Goal: Feedback & Contribution: Leave review/rating

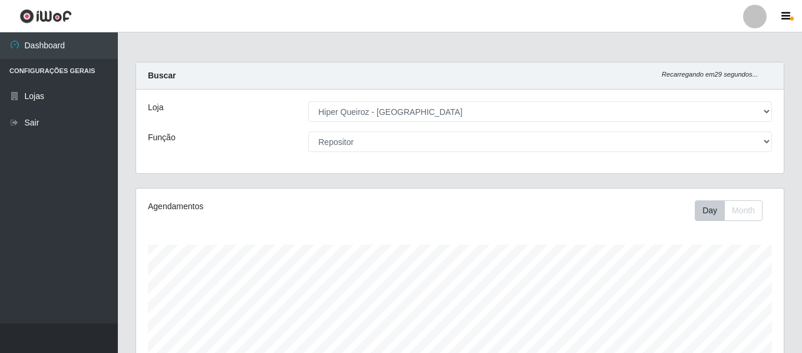
select select "497"
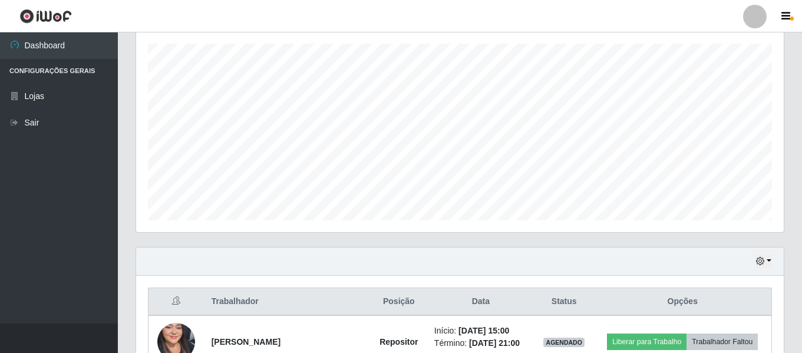
scroll to position [200, 0]
click at [770, 260] on button "button" at bounding box center [763, 262] width 16 height 14
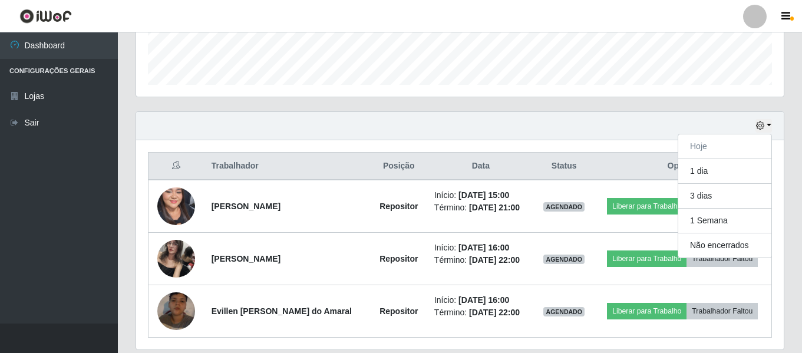
scroll to position [259, 0]
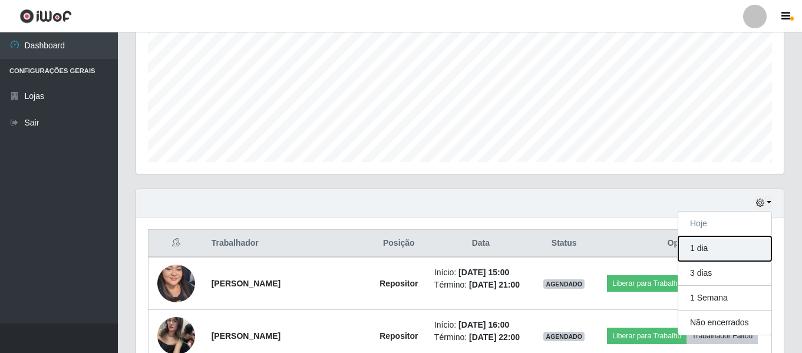
click at [764, 245] on button "1 dia" at bounding box center [724, 248] width 93 height 25
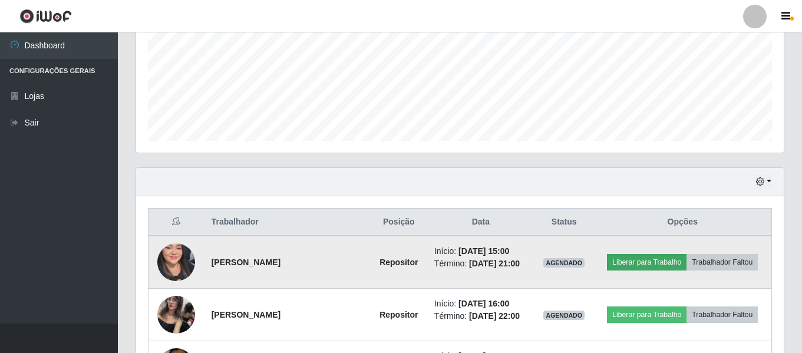
scroll to position [299, 0]
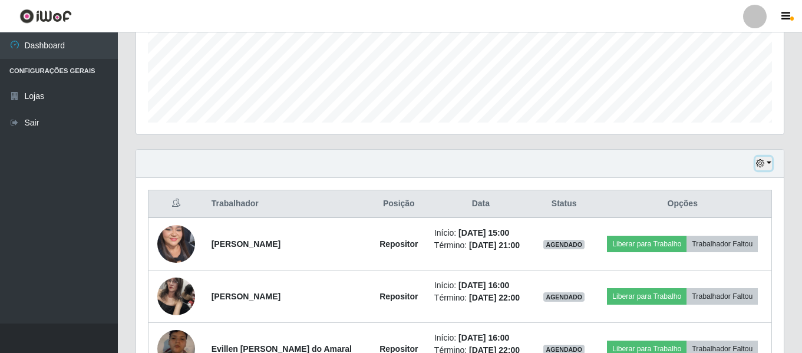
click at [770, 162] on button "button" at bounding box center [763, 164] width 16 height 14
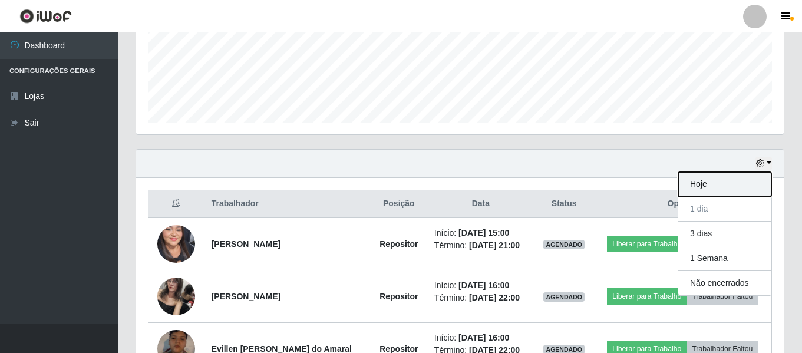
click at [742, 182] on button "Hoje" at bounding box center [724, 184] width 93 height 25
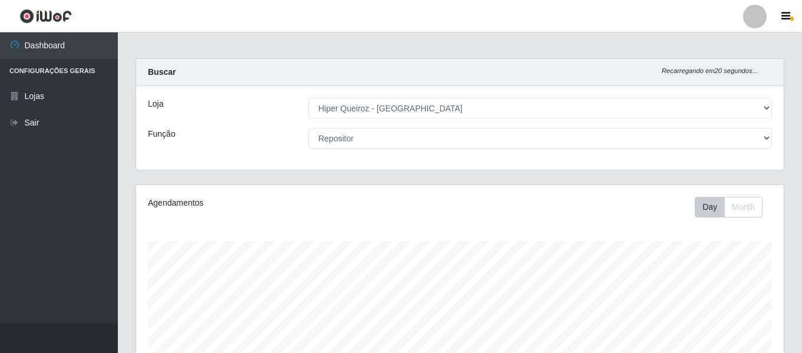
scroll to position [0, 0]
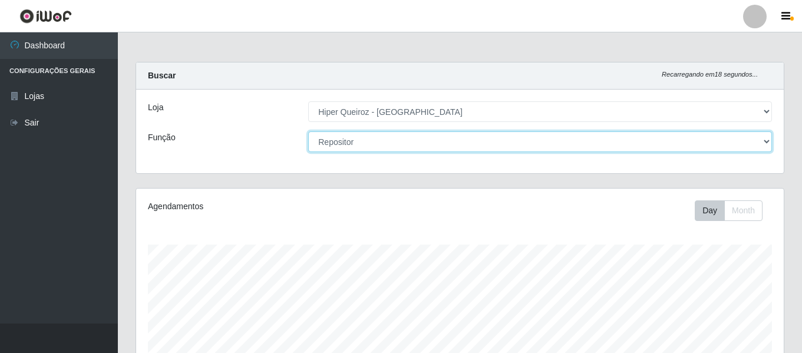
click at [768, 140] on select "[Selecione...] ASG ASG + ASG ++ Embalador Embalador + Embalador ++ Repositor Re…" at bounding box center [540, 141] width 464 height 21
select select "107"
click at [308, 131] on select "[Selecione...] ASG ASG + ASG ++ Embalador Embalador + Embalador ++ Repositor Re…" at bounding box center [540, 141] width 464 height 21
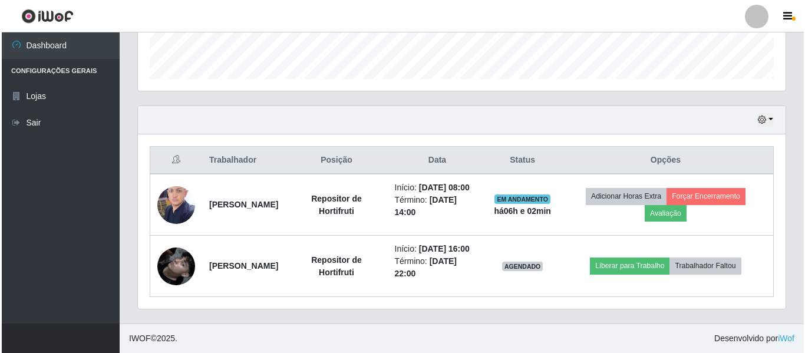
scroll to position [367, 0]
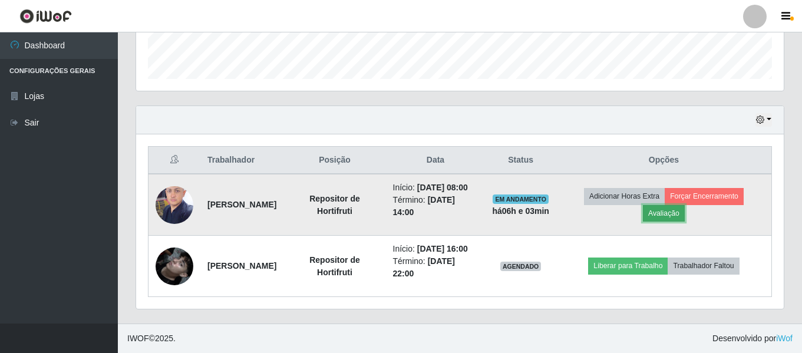
click at [685, 205] on button "Avaliação" at bounding box center [664, 213] width 42 height 16
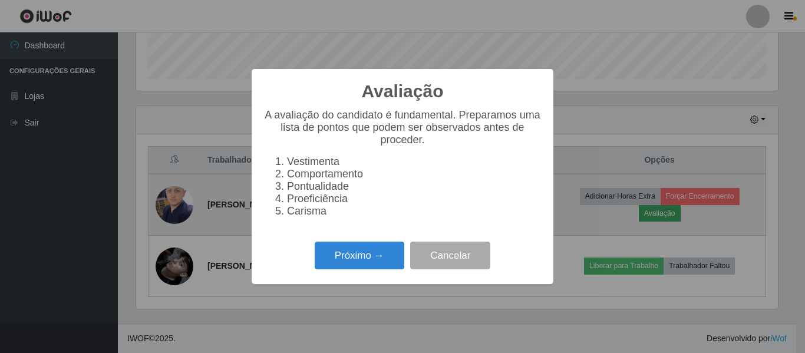
scroll to position [245, 642]
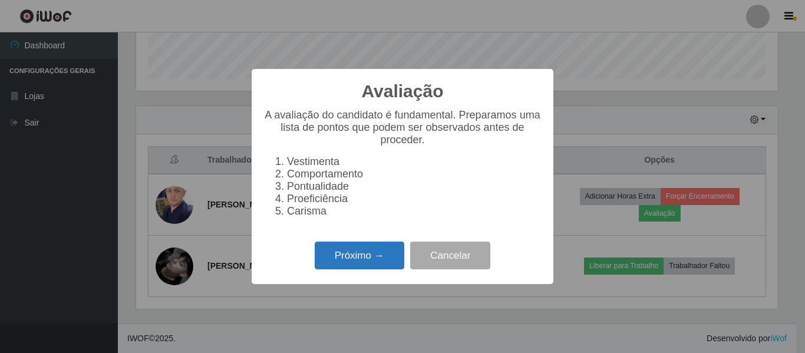
click at [354, 267] on button "Próximo →" at bounding box center [360, 256] width 90 height 28
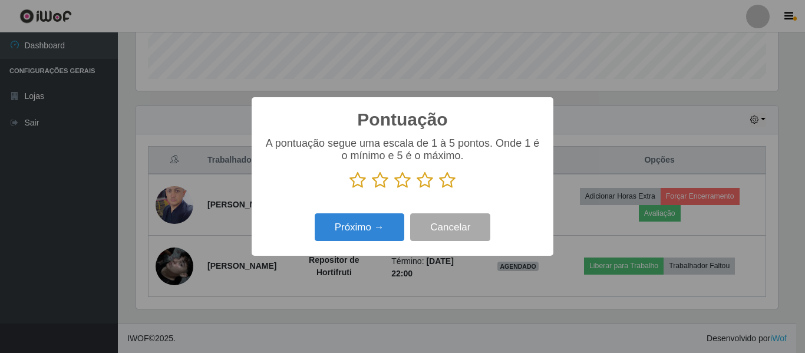
scroll to position [588969, 588572]
click at [357, 184] on icon at bounding box center [357, 180] width 16 height 18
click at [349, 189] on input "radio" at bounding box center [349, 189] width 0 height 0
drag, startPoint x: 381, startPoint y: 182, endPoint x: 389, endPoint y: 183, distance: 8.3
click at [387, 182] on icon at bounding box center [380, 180] width 16 height 18
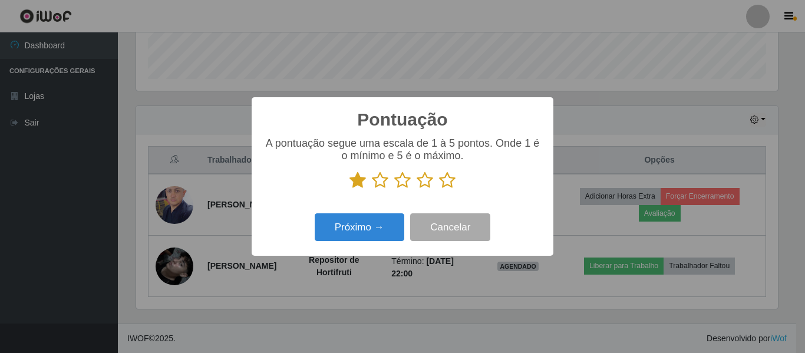
click at [372, 189] on input "radio" at bounding box center [372, 189] width 0 height 0
click at [403, 186] on icon at bounding box center [402, 180] width 16 height 18
click at [394, 189] on input "radio" at bounding box center [394, 189] width 0 height 0
click at [419, 185] on icon at bounding box center [425, 180] width 16 height 18
click at [417, 189] on input "radio" at bounding box center [417, 189] width 0 height 0
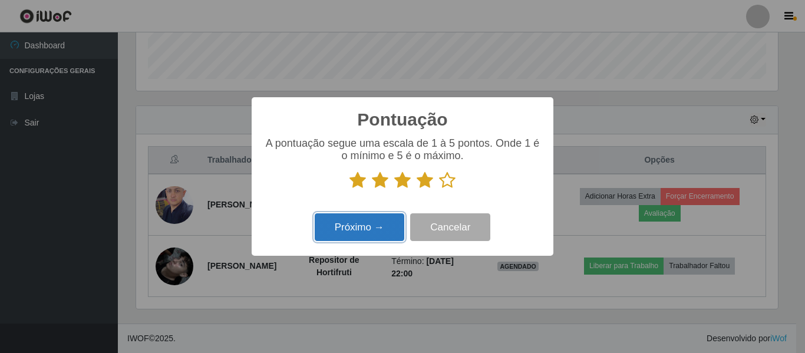
click at [395, 220] on button "Próximo →" at bounding box center [360, 227] width 90 height 28
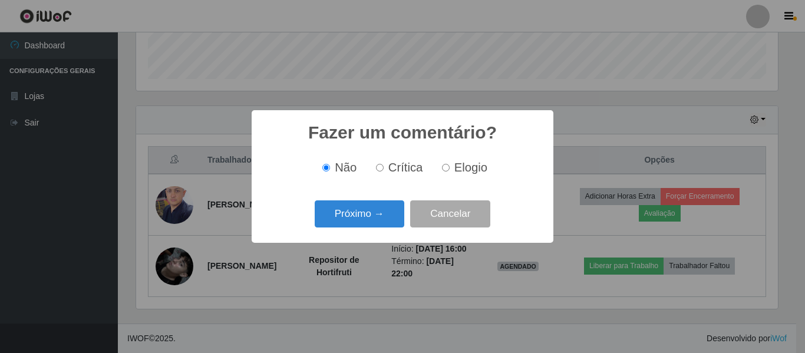
click at [456, 167] on span "Elogio" at bounding box center [470, 167] width 33 height 13
click at [450, 167] on input "Elogio" at bounding box center [446, 168] width 8 height 8
radio input "true"
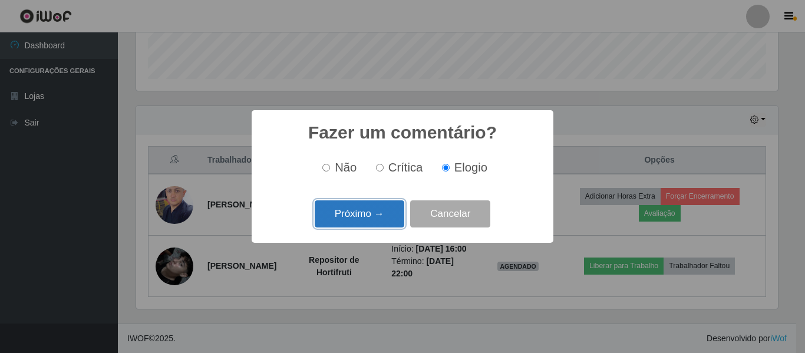
click at [385, 207] on button "Próximo →" at bounding box center [360, 214] width 90 height 28
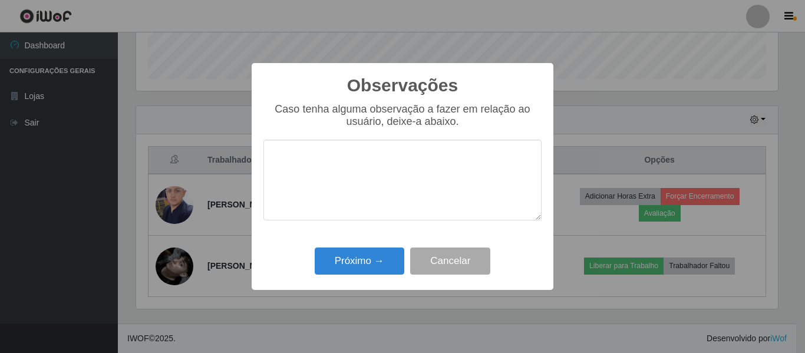
click at [367, 168] on textarea at bounding box center [402, 180] width 278 height 81
type textarea "MUITO PRODUTIVO"
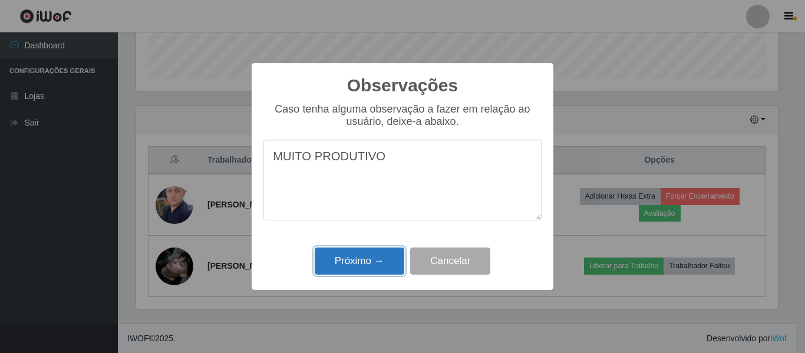
click at [361, 260] on button "Próximo →" at bounding box center [360, 261] width 90 height 28
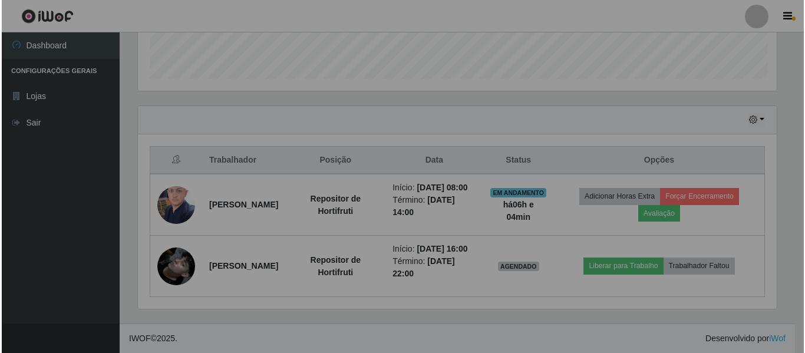
scroll to position [245, 648]
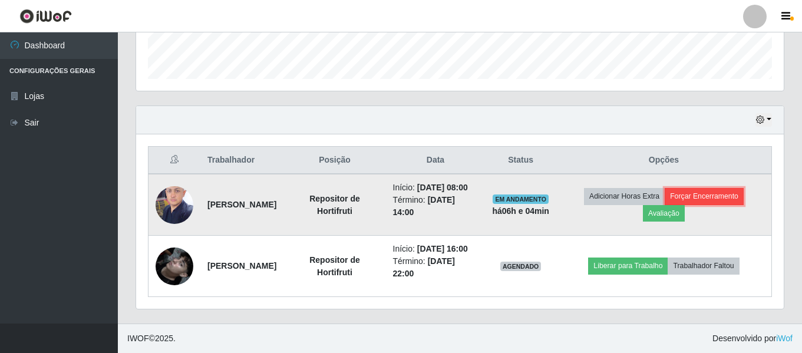
click at [737, 188] on button "Forçar Encerramento" at bounding box center [704, 196] width 79 height 16
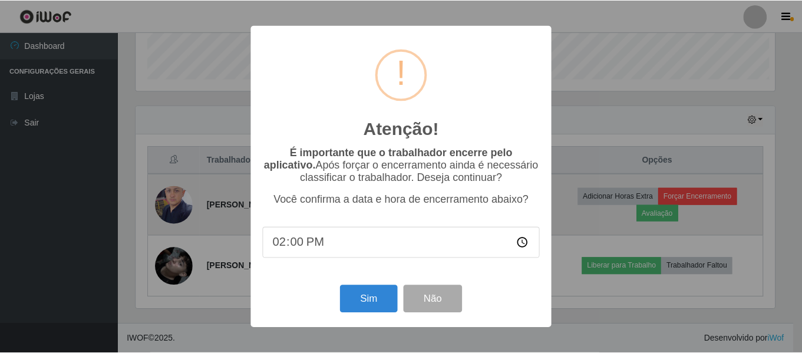
scroll to position [245, 642]
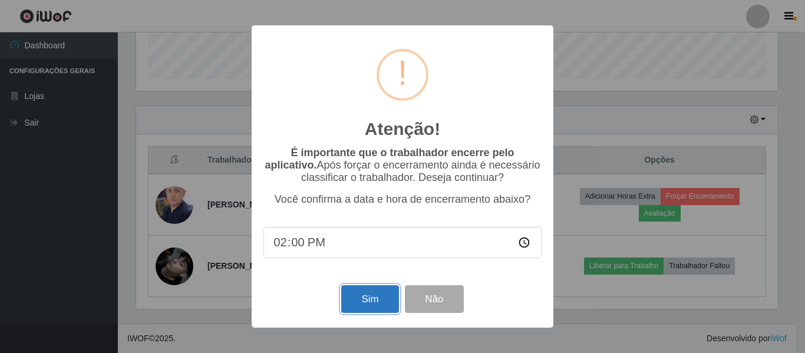
click at [371, 302] on button "Sim" at bounding box center [369, 299] width 57 height 28
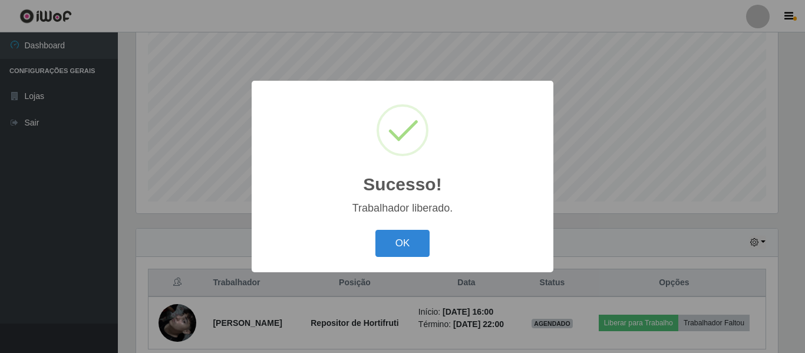
click at [375, 230] on button "OK" at bounding box center [402, 244] width 55 height 28
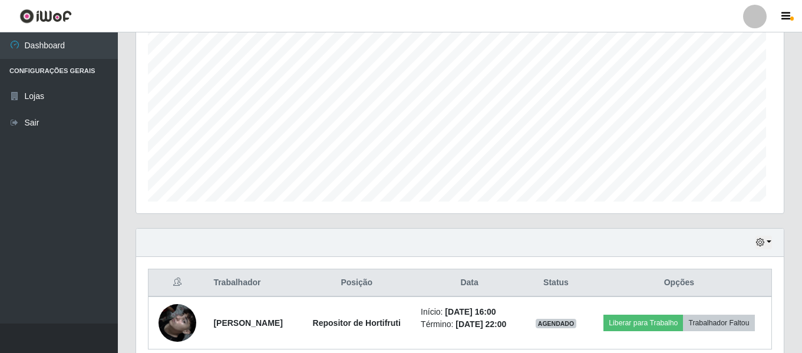
scroll to position [245, 648]
